Goal: Task Accomplishment & Management: Manage account settings

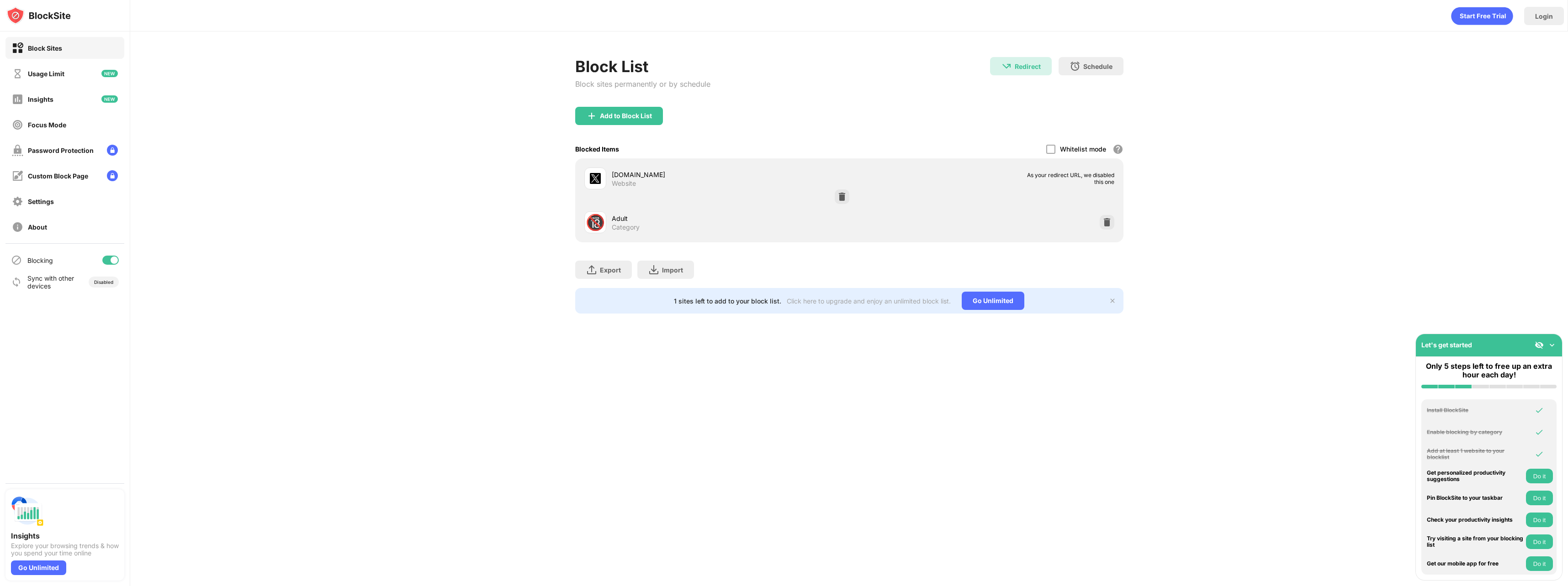
click at [845, 198] on img at bounding box center [842, 196] width 9 height 9
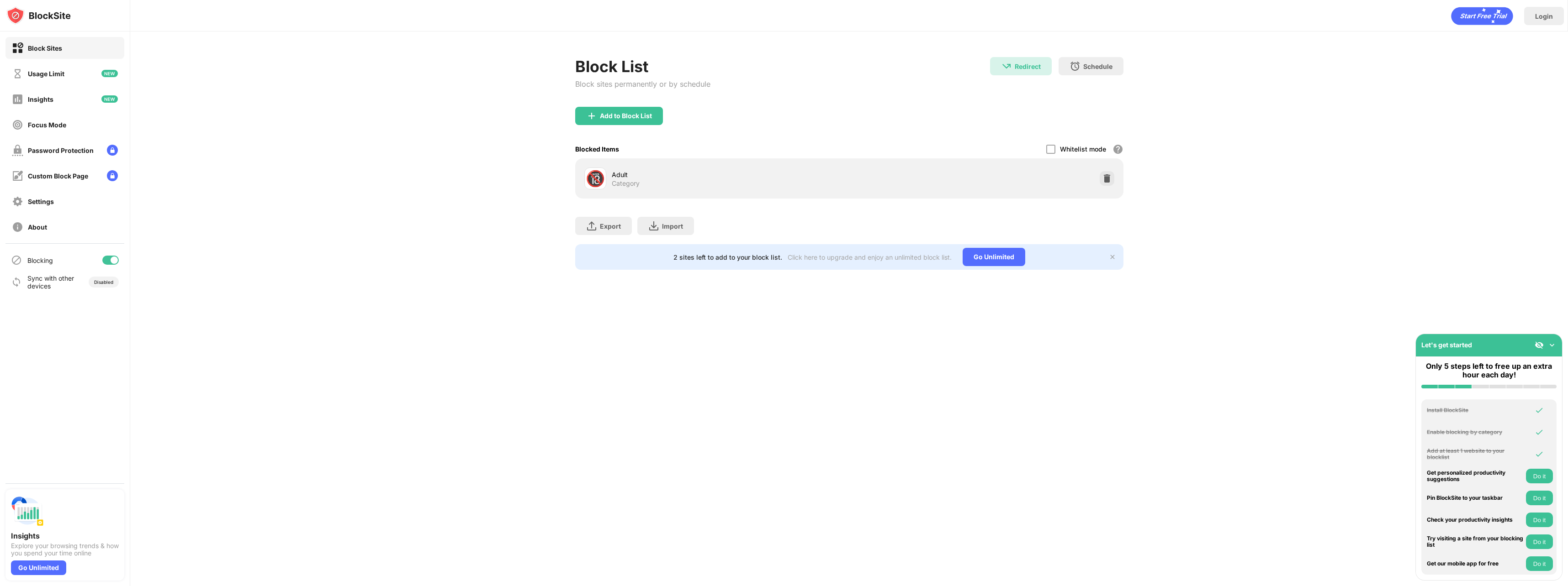
click at [1052, 72] on div "Redirect Redirect to [DOMAIN_NAME] Schedule Select which days and timeframes th…" at bounding box center [1057, 77] width 134 height 39
click at [1042, 68] on div "Redirect Redirect to [DOMAIN_NAME]" at bounding box center [1021, 66] width 61 height 19
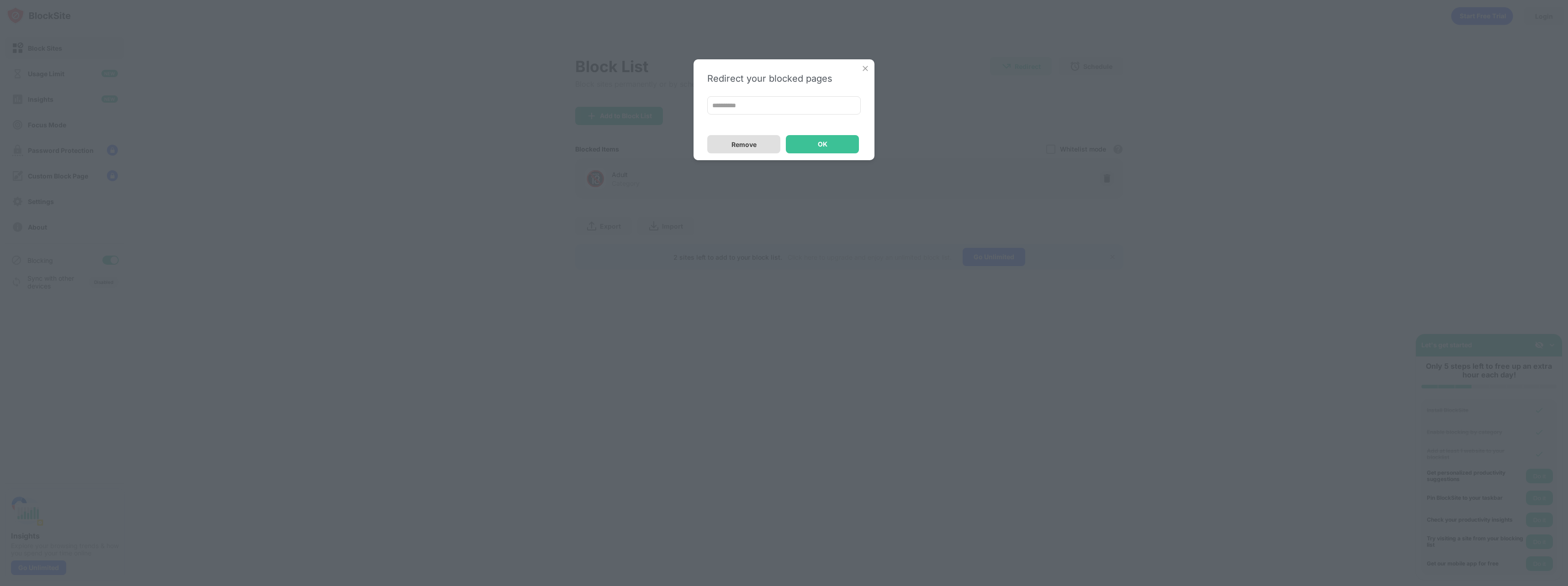
click at [759, 138] on div "Remove" at bounding box center [744, 144] width 73 height 19
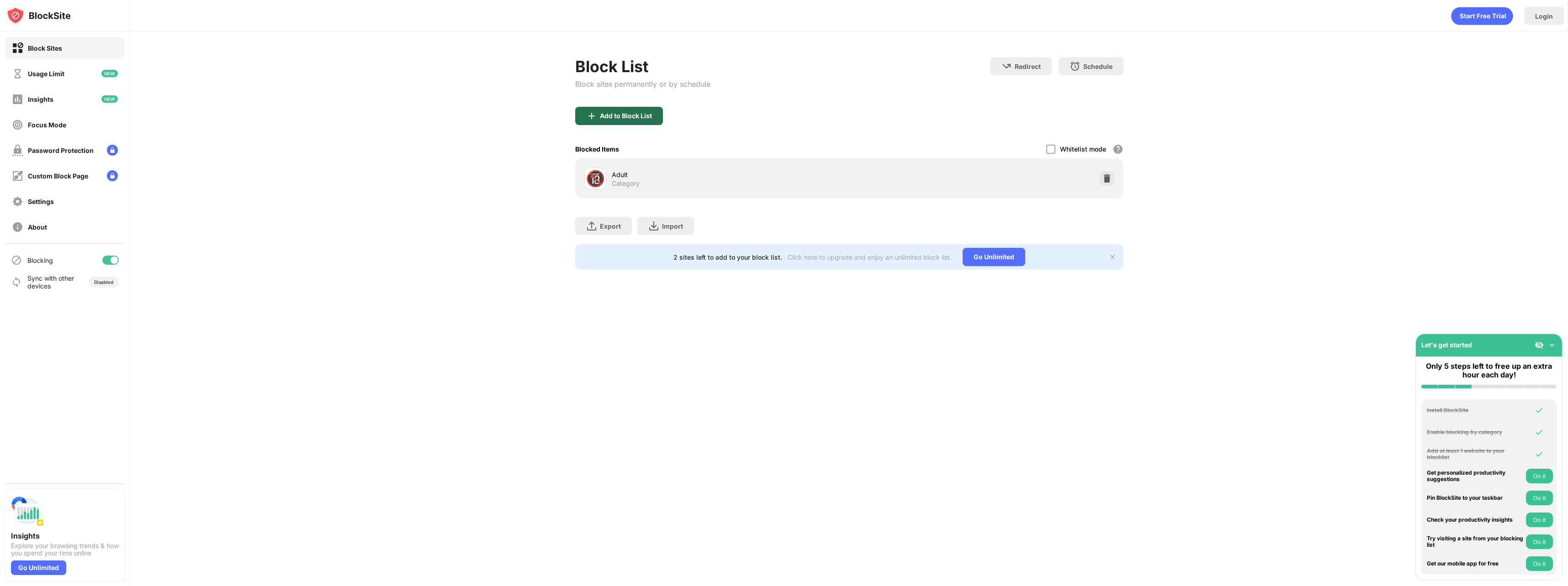
click at [641, 113] on div "Add to Block List" at bounding box center [625, 115] width 52 height 7
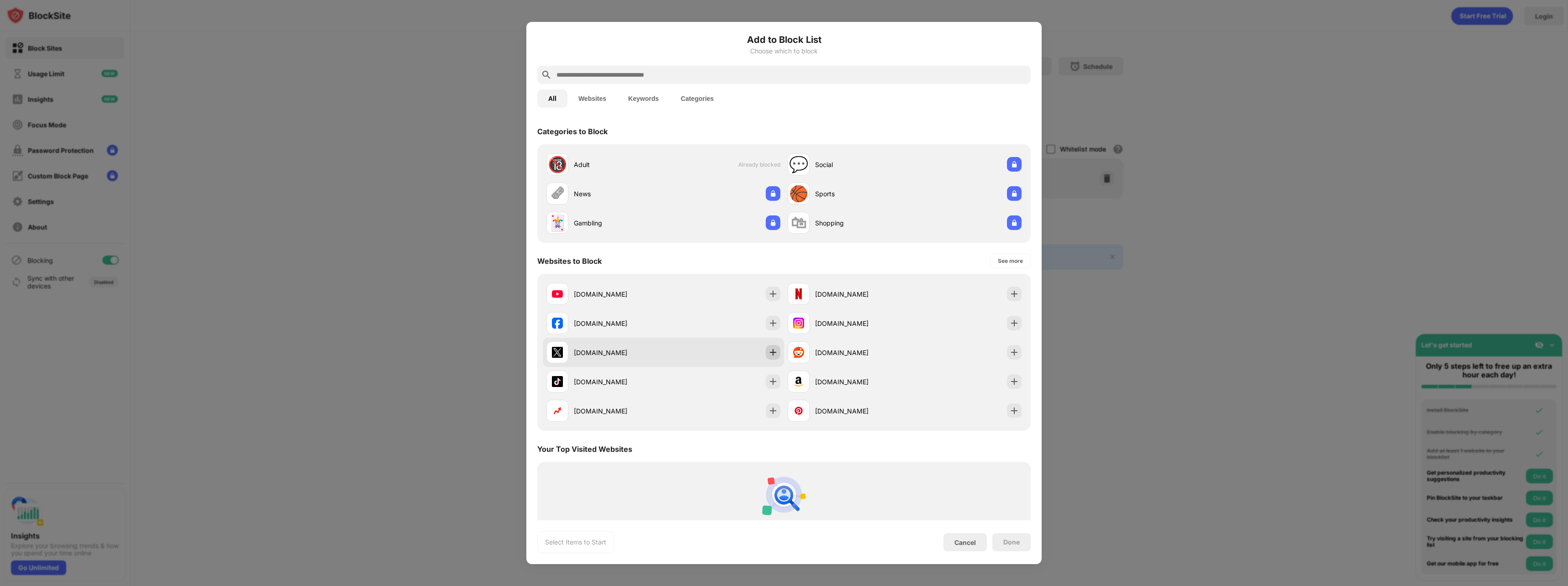
click at [766, 358] on div at bounding box center [773, 352] width 15 height 15
click at [1007, 541] on div "Done" at bounding box center [1012, 542] width 17 height 7
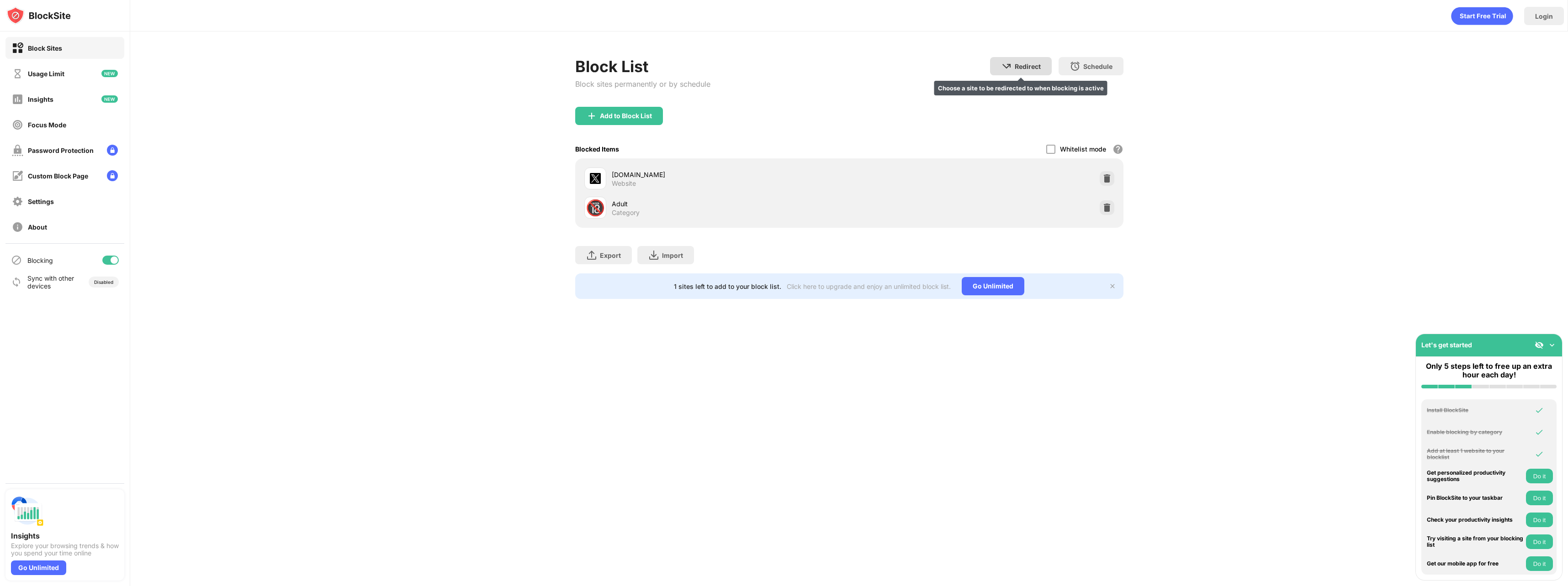
click at [1037, 65] on div "Redirect" at bounding box center [1027, 66] width 26 height 8
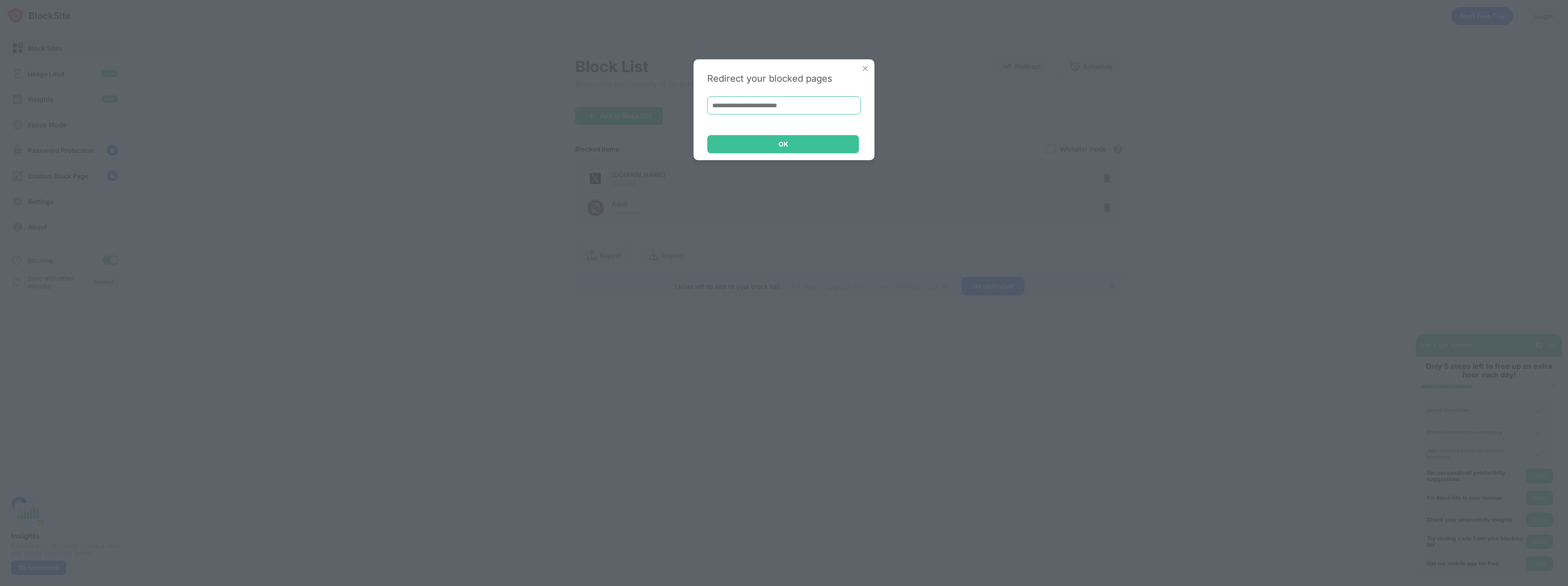
click at [781, 103] on input at bounding box center [784, 105] width 153 height 19
type input "**********"
